Goal: Connect with others: Connect with others

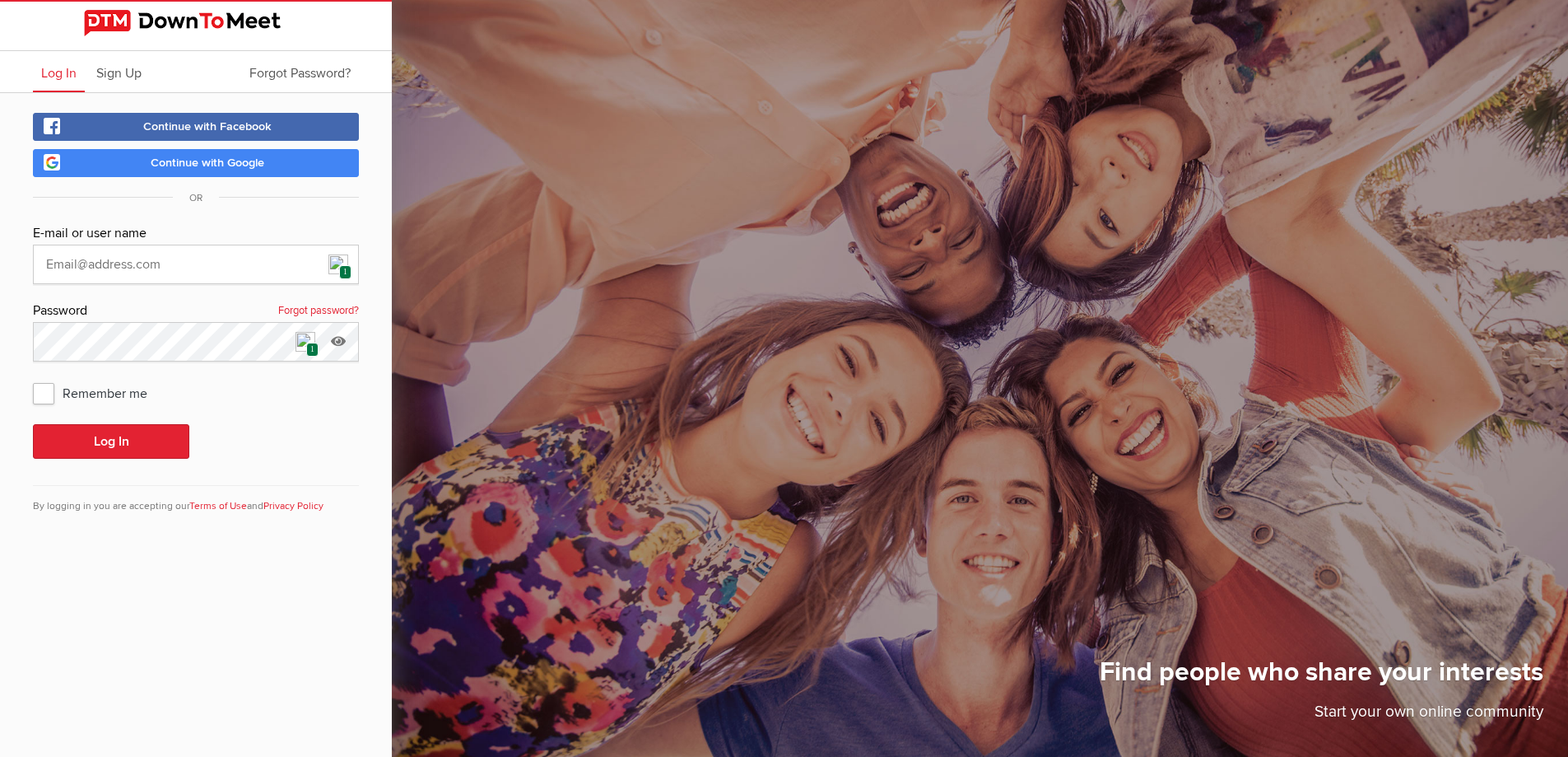
click at [343, 259] on img at bounding box center [338, 264] width 20 height 20
type input "[EMAIL_ADDRESS][DOMAIN_NAME]"
click at [150, 448] on button "Log In" at bounding box center [111, 442] width 156 height 35
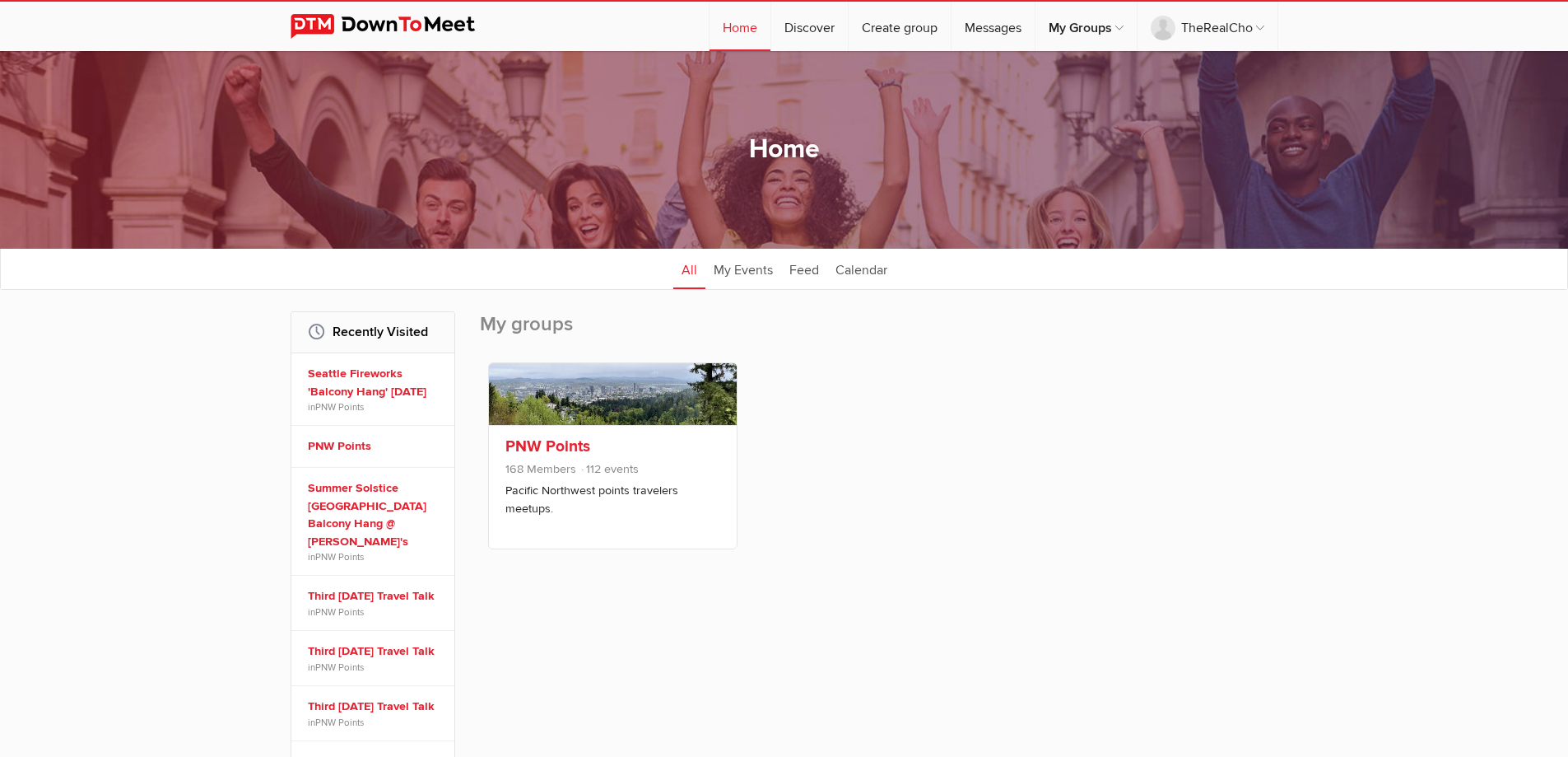
click at [646, 493] on p "Pacific Northwest points travelers meetups." at bounding box center [613, 499] width 215 height 36
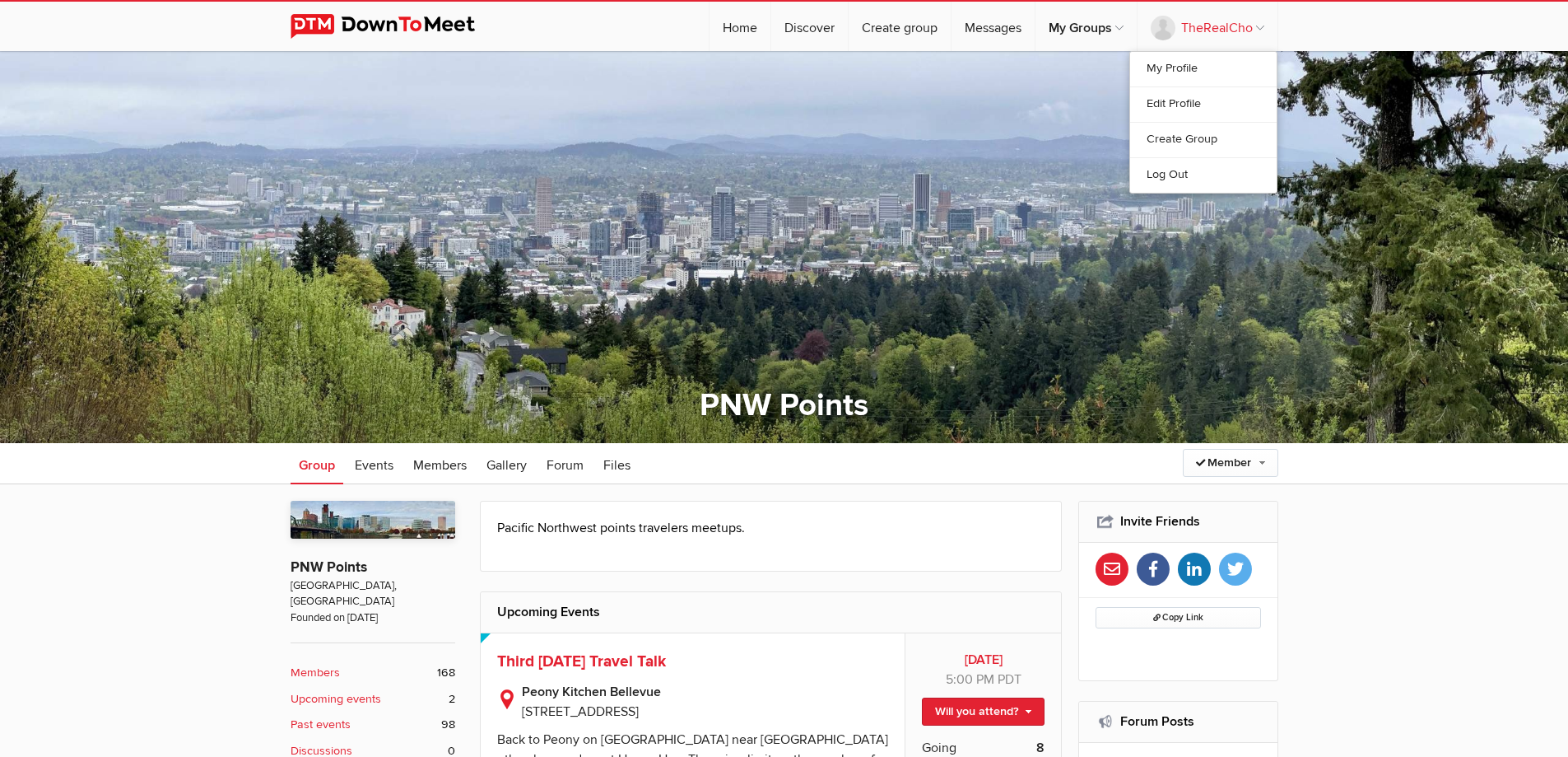
click at [1233, 27] on link "TheRealCho" at bounding box center [1207, 26] width 140 height 50
click at [1170, 168] on link "Log Out" at bounding box center [1203, 175] width 147 height 36
